Goal: Task Accomplishment & Management: Complete application form

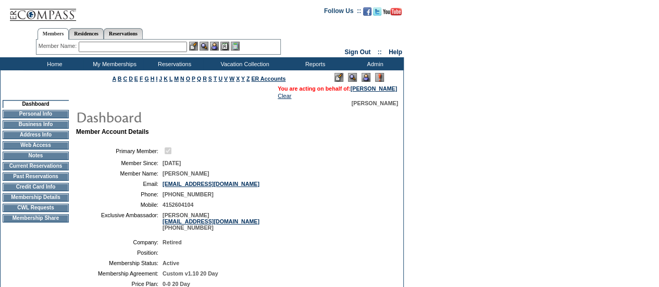
click at [45, 212] on td "CWL Requests" at bounding box center [36, 208] width 66 height 8
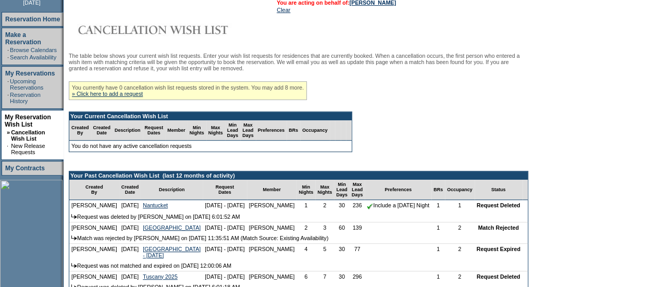
scroll to position [145, 0]
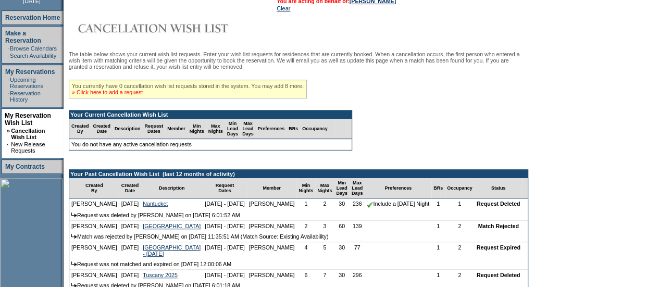
click at [127, 93] on link "» Click here to add a request" at bounding box center [107, 92] width 71 height 6
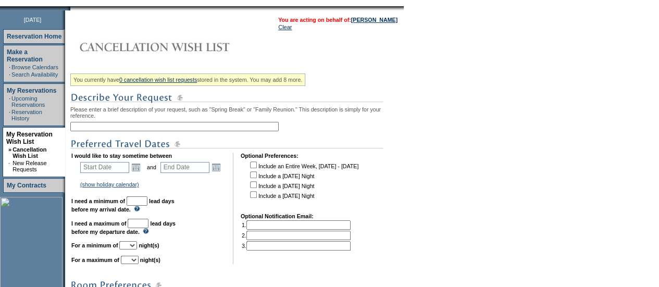
scroll to position [128, 0]
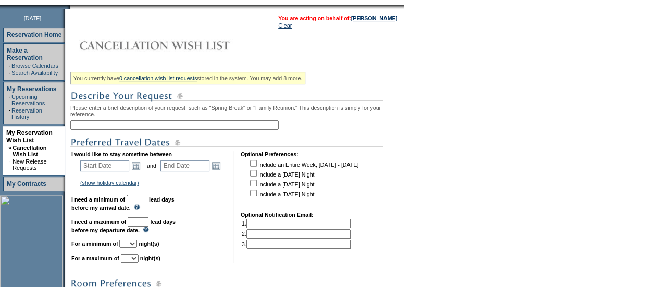
click at [123, 130] on input "text" at bounding box center [174, 124] width 208 height 9
type input "[DATE] - [GEOGRAPHIC_DATA]"
click at [141, 167] on link "Open the calendar popup." at bounding box center [135, 165] width 11 height 11
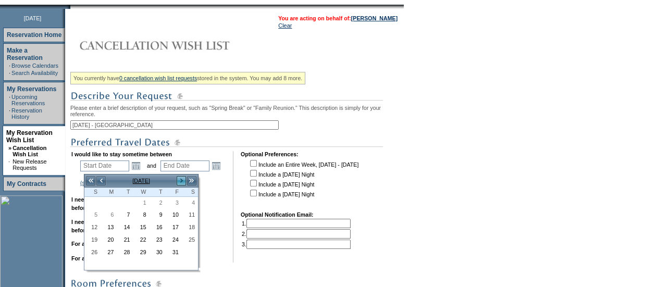
click at [183, 182] on link ">" at bounding box center [181, 181] width 10 height 10
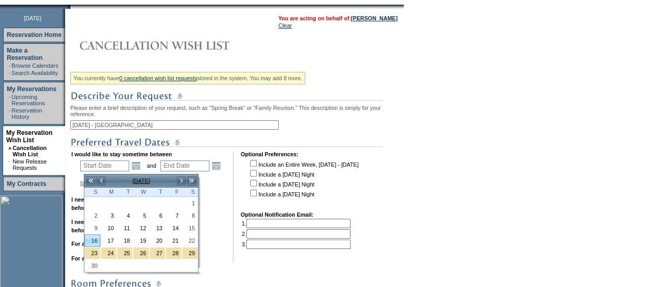
click at [95, 236] on link "16" at bounding box center [92, 240] width 15 height 11
type input "2025-11-16"
type input "2025-11-17"
type input "11/16/2025"
type input "11/17/2025"
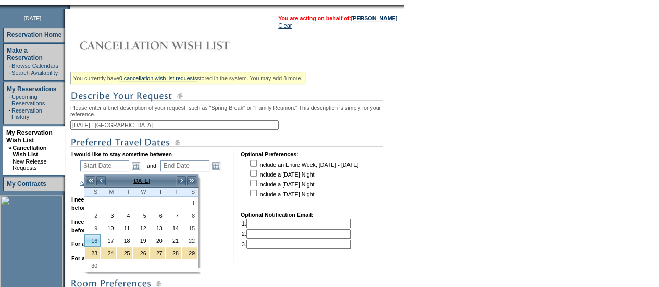
type input "45"
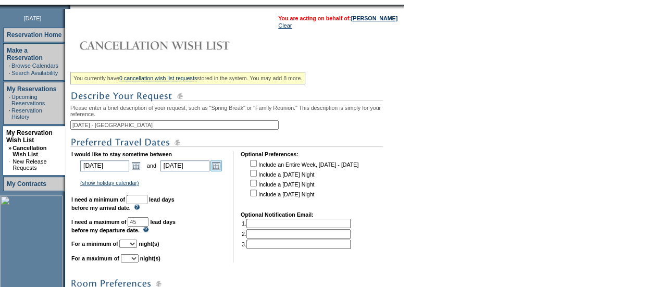
click at [218, 171] on link "Open the calendar popup." at bounding box center [216, 165] width 11 height 11
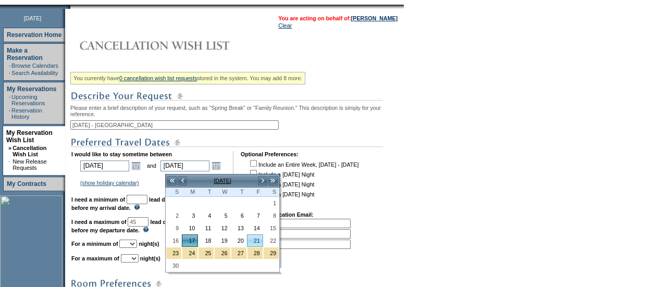
click at [247, 239] on td "21" at bounding box center [255, 241] width 16 height 13
type input "2025-11-21"
type input "11/21/2025"
type input "49"
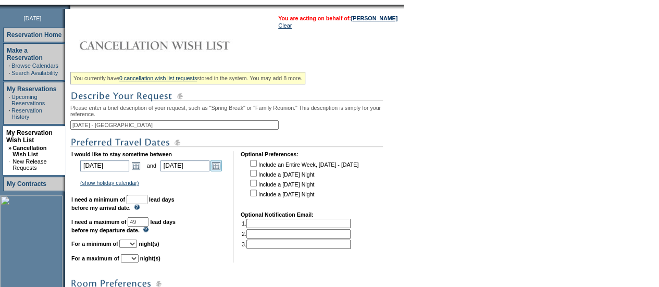
click at [219, 170] on link "Open the calendar popup." at bounding box center [216, 165] width 11 height 11
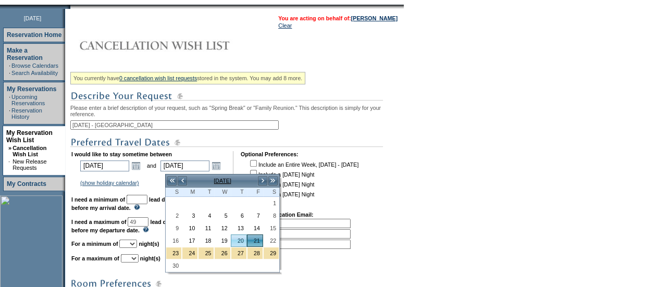
click at [243, 242] on link "20" at bounding box center [238, 240] width 15 height 11
type input "2025-11-20"
type input "11/20/2025"
type input "48"
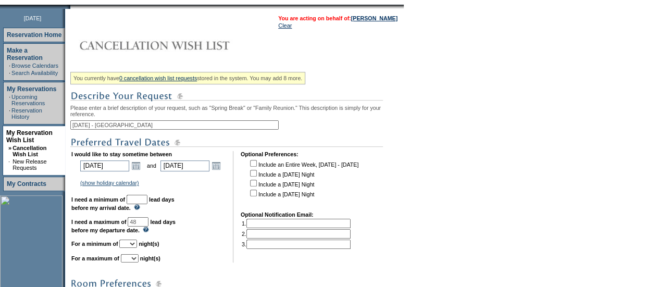
click at [147, 202] on input "text" at bounding box center [137, 199] width 21 height 9
type input "30"
click at [137, 247] on select "1 2 3 4 5 6 7 8 9 10 11 12 13 14" at bounding box center [128, 244] width 18 height 8
select select "4"
click at [132, 245] on select "1 2 3 4 5 6 7 8 9 10 11 12 13 14" at bounding box center [128, 244] width 18 height 8
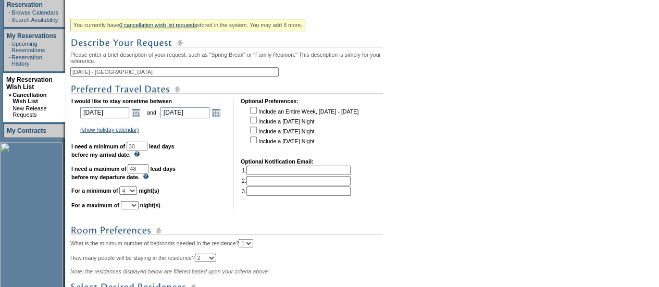
scroll to position [183, 0]
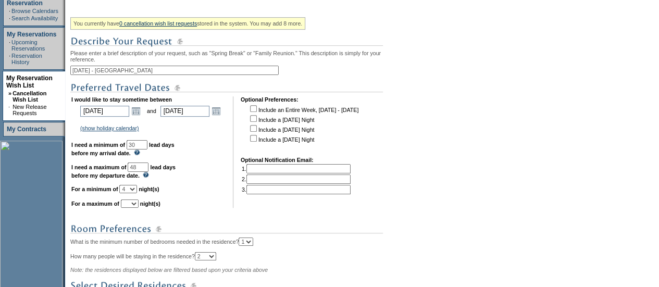
click at [139, 208] on select "1 2 3 4 5 6 7 8 9 10 11 12 13 14" at bounding box center [130, 204] width 18 height 8
select select "4"
click at [133, 204] on select "1 2 3 4 5 6 7 8 9 10 11 12 13 14" at bounding box center [130, 204] width 18 height 8
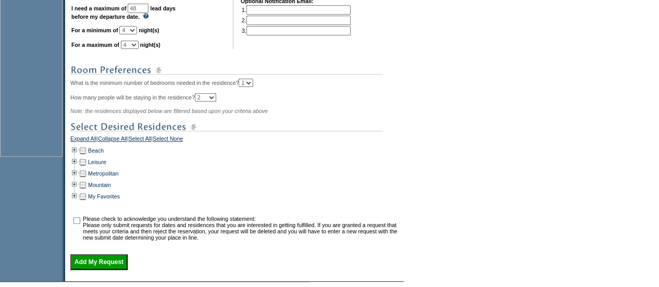
scroll to position [342, 0]
click at [77, 179] on td at bounding box center [74, 172] width 8 height 11
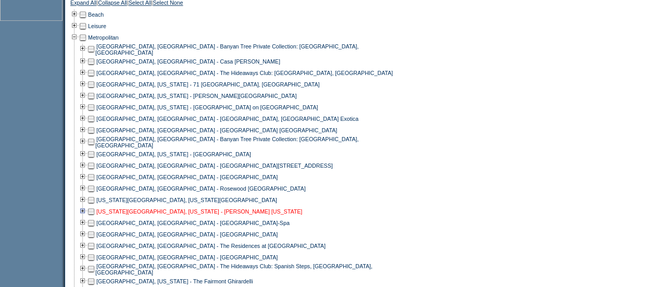
scroll to position [568, 0]
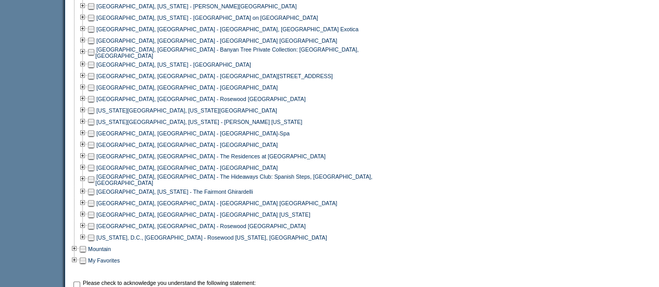
click at [94, 139] on td at bounding box center [91, 133] width 8 height 11
click at [95, 151] on td at bounding box center [91, 144] width 8 height 11
click at [95, 162] on td at bounding box center [91, 156] width 8 height 11
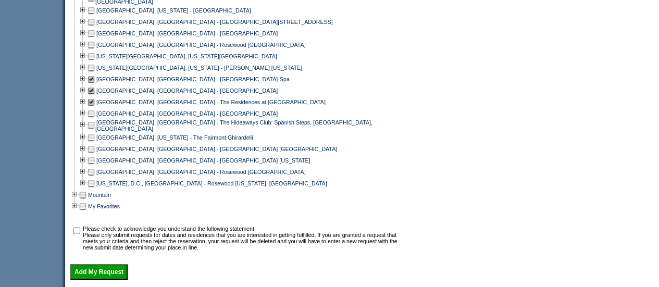
click at [80, 234] on input "checkbox" at bounding box center [76, 230] width 7 height 7
checkbox input "true"
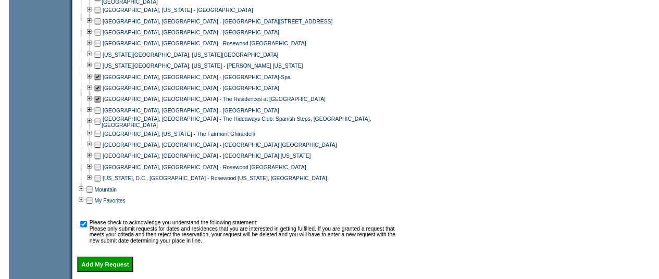
scroll to position [669, 0]
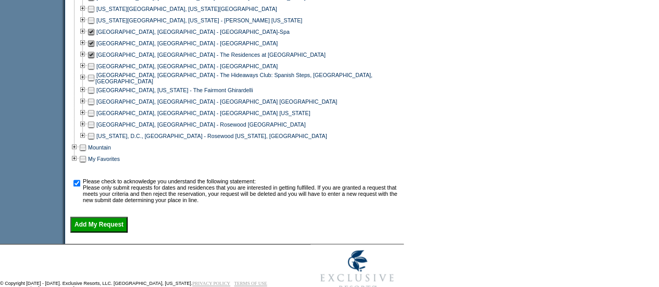
click at [105, 232] on input "Add My Request" at bounding box center [98, 225] width 57 height 16
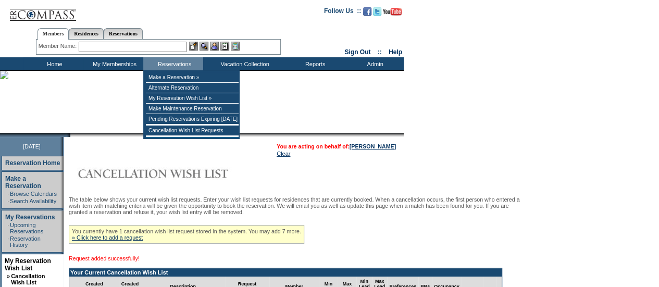
click at [137, 48] on input "text" at bounding box center [133, 47] width 108 height 10
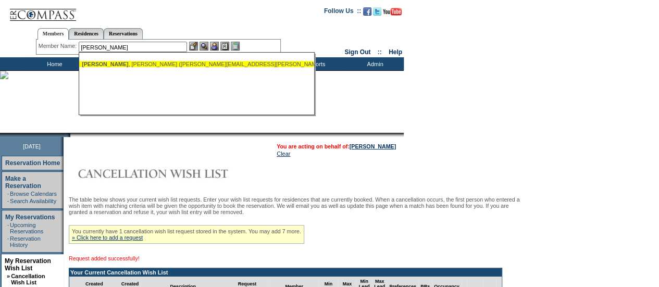
click at [131, 62] on div "[PERSON_NAME] ([PERSON_NAME][EMAIL_ADDRESS][PERSON_NAME][DOMAIN_NAME])" at bounding box center [196, 64] width 229 height 6
type input "[PERSON_NAME] ([PERSON_NAME][EMAIL_ADDRESS][PERSON_NAME][DOMAIN_NAME])"
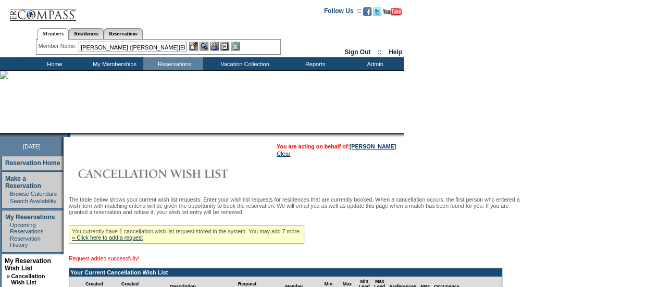
click at [215, 44] on img at bounding box center [214, 46] width 9 height 9
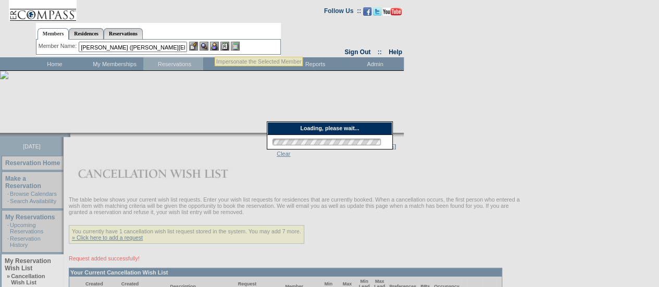
click at [207, 48] on img at bounding box center [204, 46] width 9 height 9
